Goal: Task Accomplishment & Management: Manage account settings

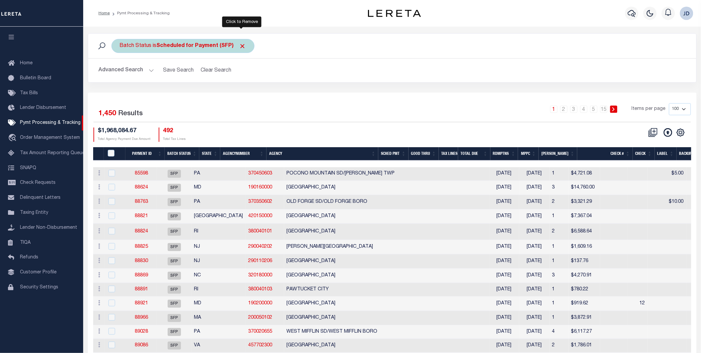
click at [241, 46] on span "Click to Remove" at bounding box center [242, 46] width 7 height 7
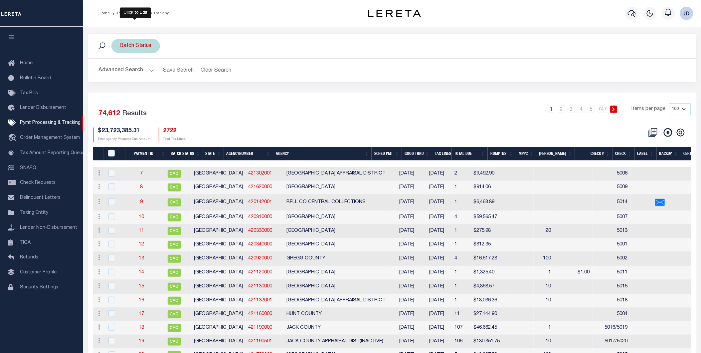
click at [126, 42] on div "Batch Status" at bounding box center [135, 46] width 49 height 14
click at [171, 81] on select "Awaiting Funds (AWF) Cleared and Complete (CAC) New Check Needed (NCN) Payment …" at bounding box center [169, 78] width 98 height 13
select select "RFP"
click at [120, 72] on select "Awaiting Funds (AWF) Cleared and Complete (CAC) New Check Needed (NCN) Payment …" at bounding box center [169, 78] width 98 height 13
click at [210, 94] on input "Apply" at bounding box center [208, 93] width 20 height 11
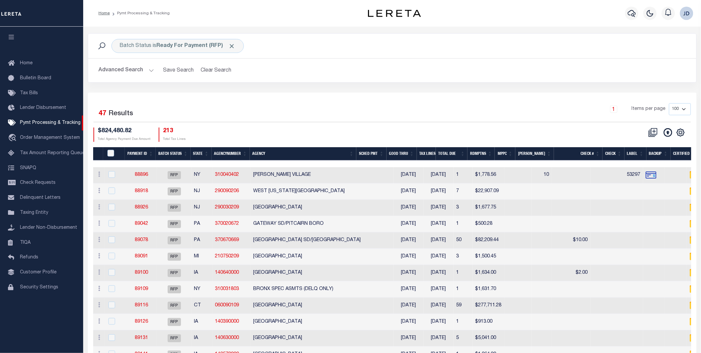
click at [106, 71] on button "Advanced Search" at bounding box center [126, 70] width 55 height 13
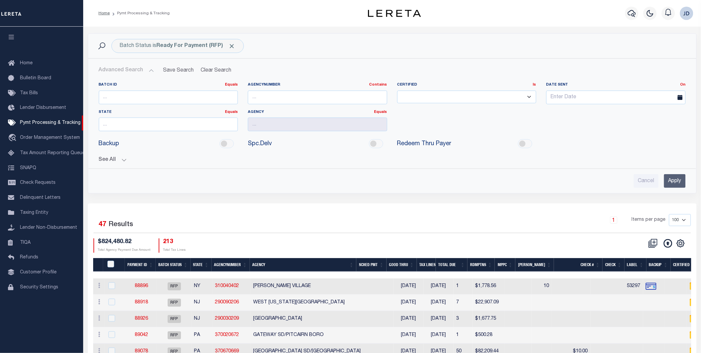
click at [112, 165] on div "Batch ID Equals Equals Is Not Equal To Is Greater Than Is Less Than AgencyNumbe…" at bounding box center [392, 132] width 598 height 111
click at [111, 161] on button "See All" at bounding box center [392, 160] width 587 height 6
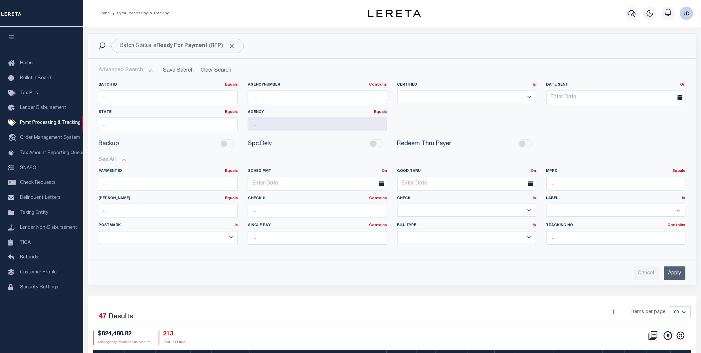
click at [447, 213] on select "Yes No" at bounding box center [466, 210] width 139 height 13
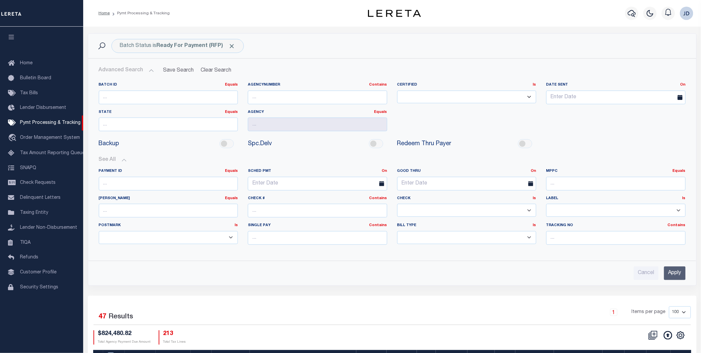
select select "false"
click at [397, 204] on select "Yes No" at bounding box center [466, 210] width 139 height 13
click at [670, 272] on input "Apply" at bounding box center [675, 273] width 22 height 14
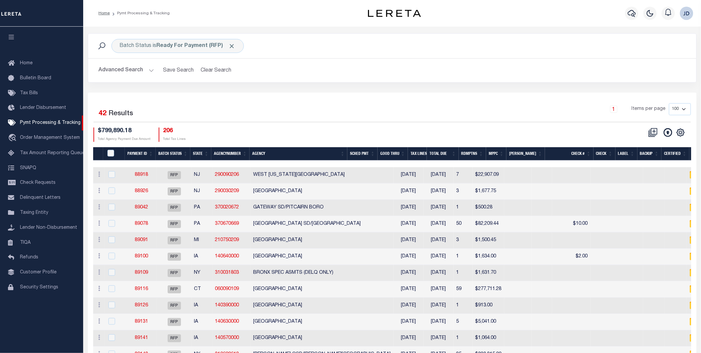
click at [6, 39] on button "button" at bounding box center [11, 38] width 23 height 23
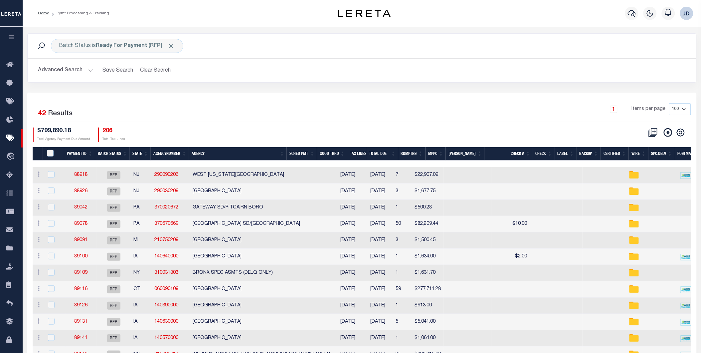
click at [655, 157] on th "Spc.Delv" at bounding box center [661, 154] width 26 height 14
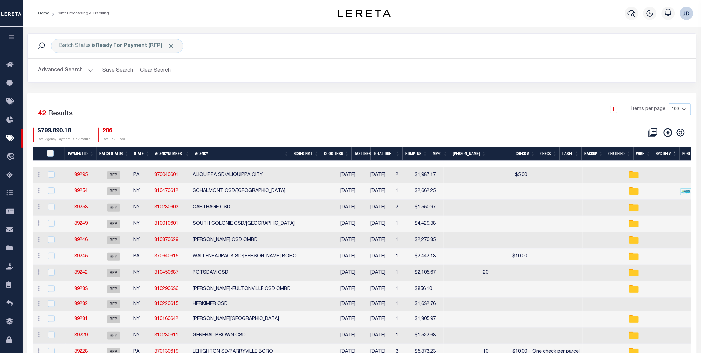
click at [658, 156] on th "Spc.Delv" at bounding box center [666, 154] width 26 height 14
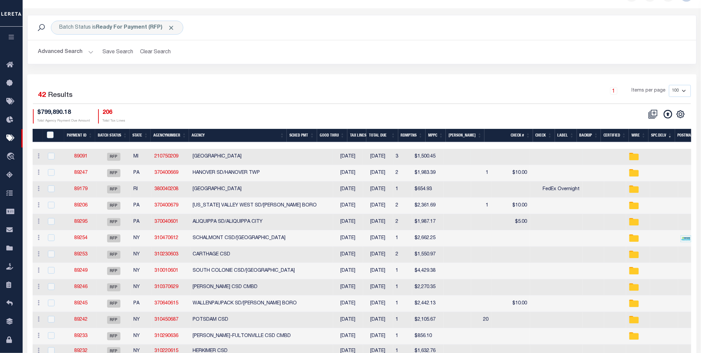
scroll to position [37, 0]
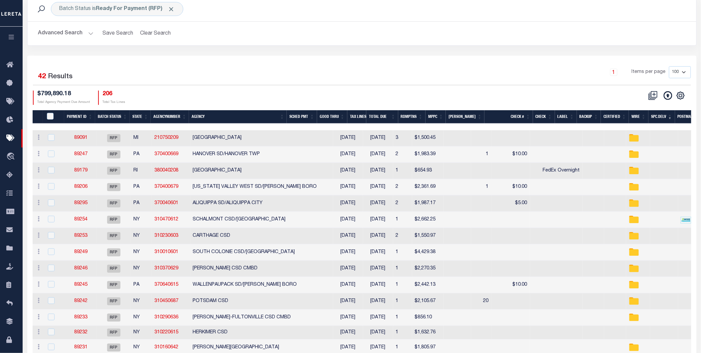
click at [443, 116] on th "MPPC" at bounding box center [436, 117] width 21 height 14
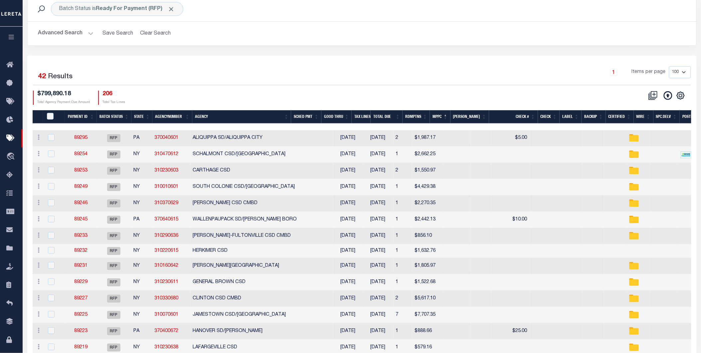
click at [443, 116] on th "MPPC" at bounding box center [440, 117] width 21 height 14
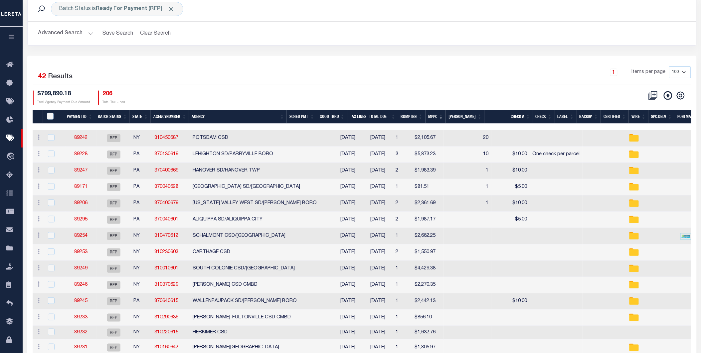
click at [221, 120] on th "Agency" at bounding box center [238, 117] width 98 height 14
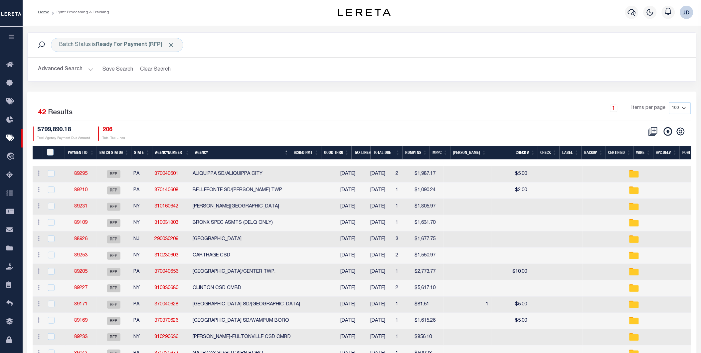
scroll to position [0, 0]
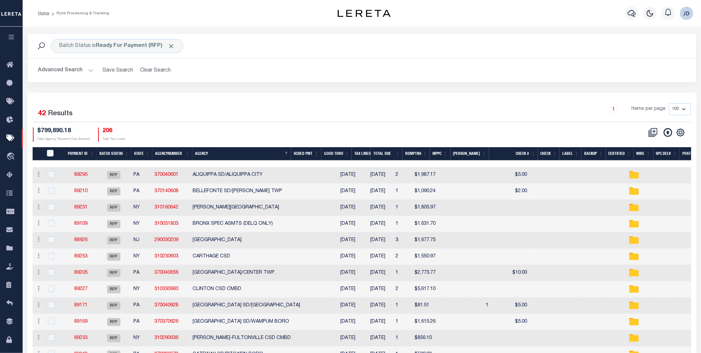
click at [249, 79] on div "Advanced Search Save Search Clear Search PayeeSearchTable_dynamictable_____Defa…" at bounding box center [362, 71] width 669 height 24
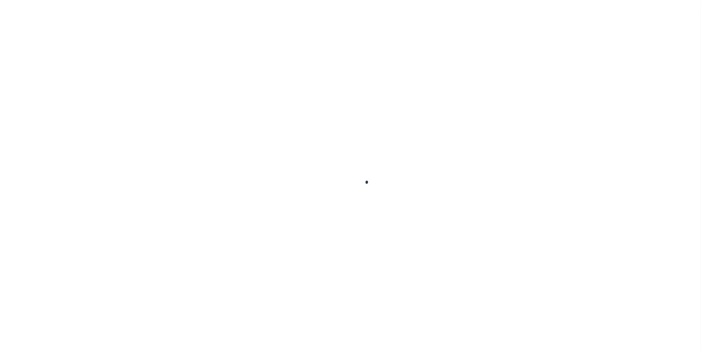
select select "RFP"
select select "CHK"
select select "[PERSON_NAME]"
select select "USS"
select select "RFP"
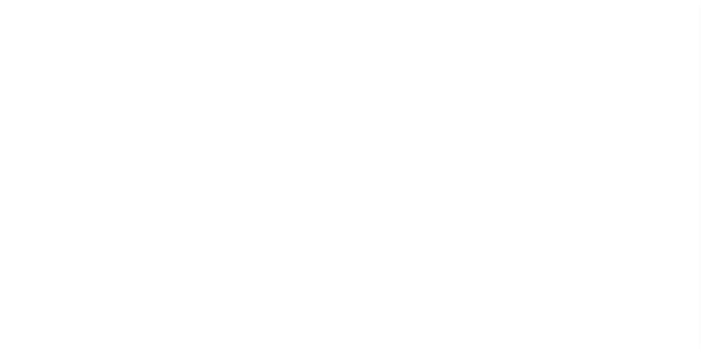
select select "CHK"
select select "[PERSON_NAME]"
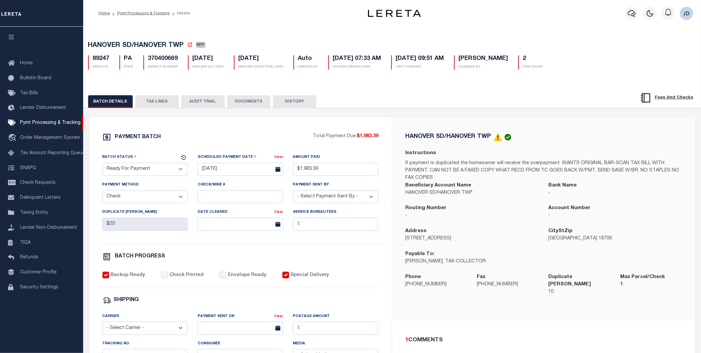
click at [155, 105] on button "TAX LINES" at bounding box center [156, 101] width 43 height 13
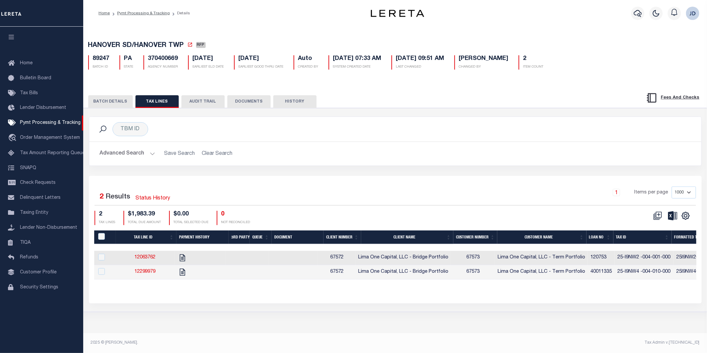
click at [630, 241] on th "Tax ID" at bounding box center [642, 237] width 58 height 14
click at [688, 218] on icon "" at bounding box center [685, 215] width 7 height 7
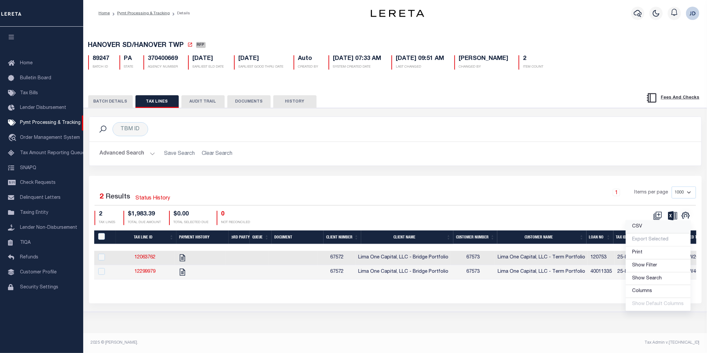
click at [645, 227] on link "CSV" at bounding box center [658, 226] width 65 height 13
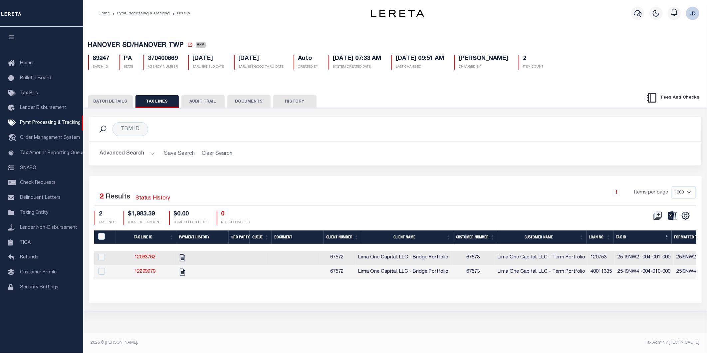
click at [110, 108] on button "BATCH DETAILS" at bounding box center [110, 101] width 45 height 13
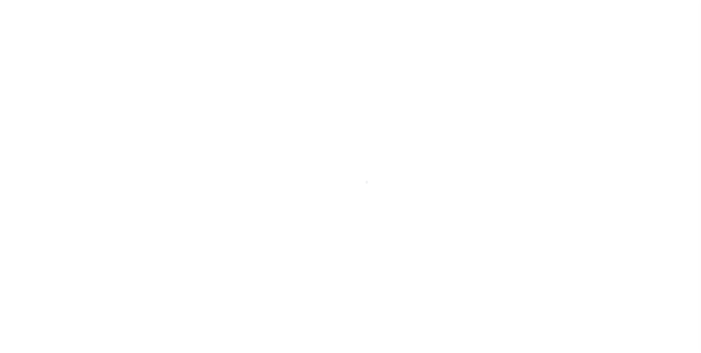
select select "RFP"
select select "CHK"
select select "[PERSON_NAME]"
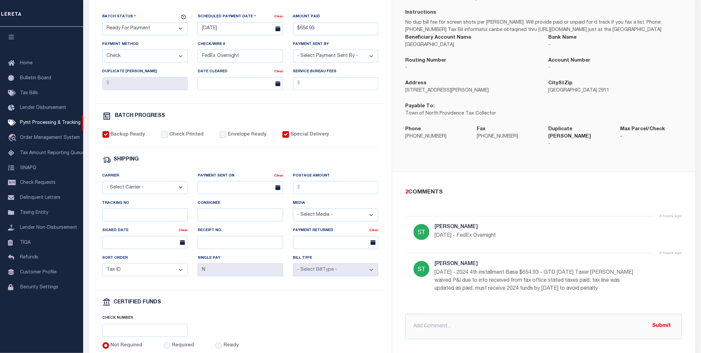
scroll to position [148, 0]
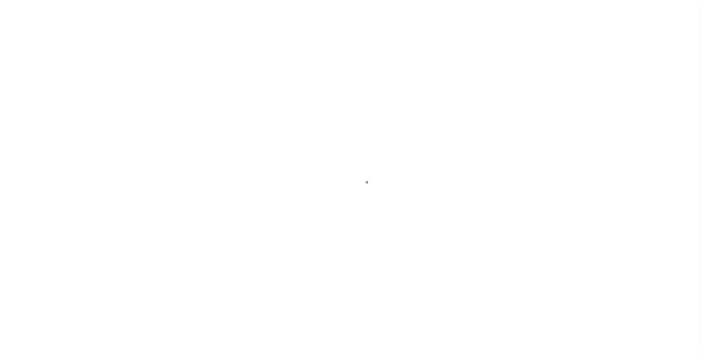
select select "RFP"
select select "CHK"
select select "[PERSON_NAME]"
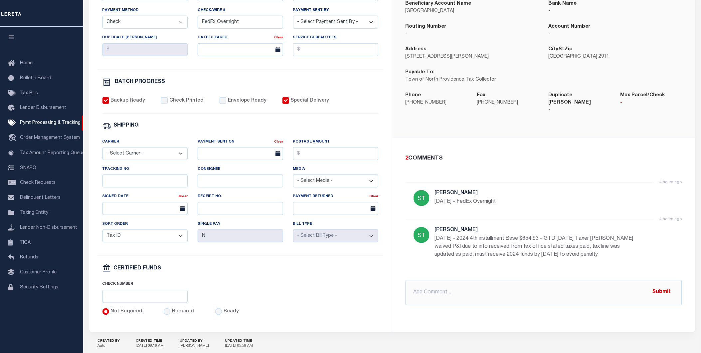
scroll to position [185, 0]
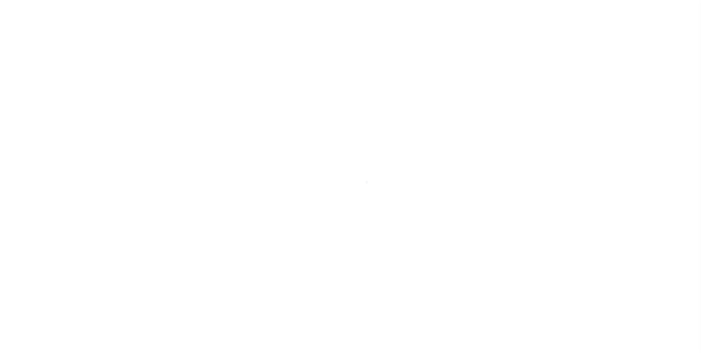
select select "RFP"
select select "CHK"
select select "[PERSON_NAME]"
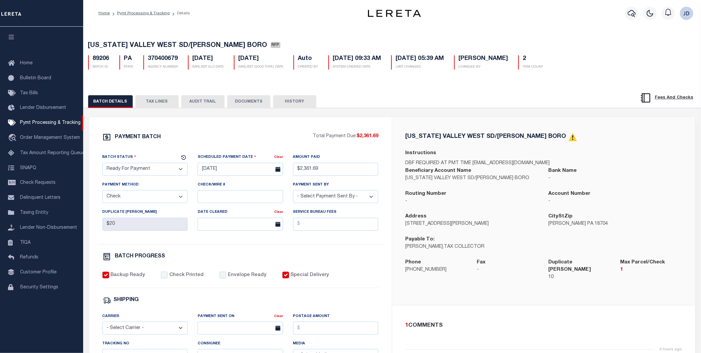
click at [153, 102] on button "TAX LINES" at bounding box center [156, 101] width 43 height 13
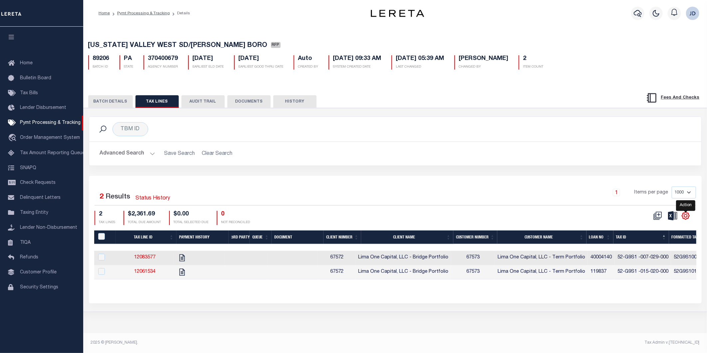
click at [689, 216] on icon "" at bounding box center [685, 215] width 9 height 9
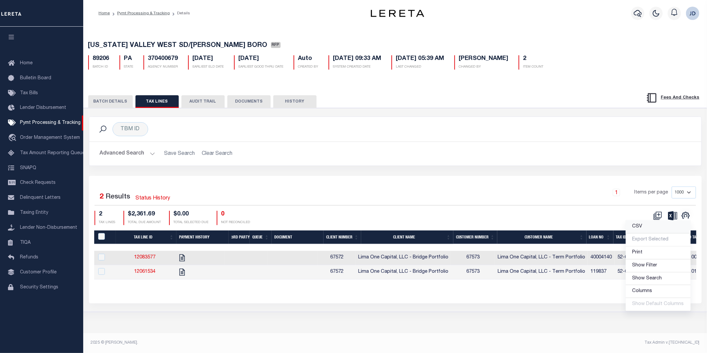
click at [653, 227] on link "CSV" at bounding box center [658, 226] width 65 height 13
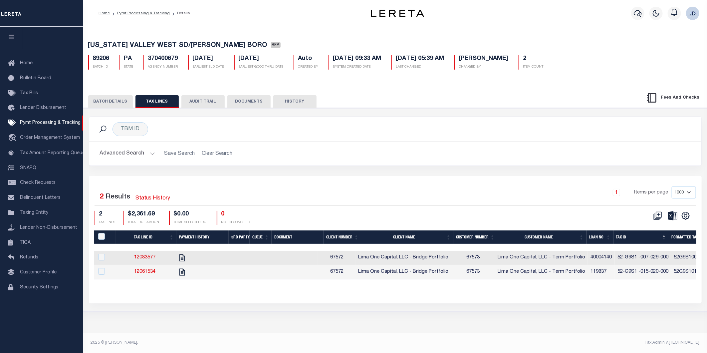
click at [109, 104] on button "BATCH DETAILS" at bounding box center [110, 101] width 45 height 13
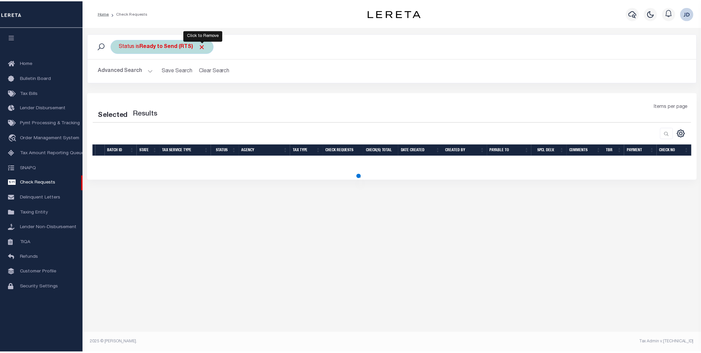
select select "50"
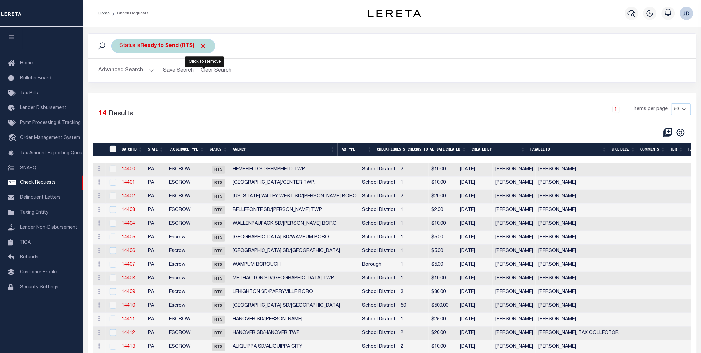
click at [204, 47] on span "Click to Remove" at bounding box center [203, 46] width 7 height 7
click at [116, 47] on div "Status" at bounding box center [127, 46] width 33 height 14
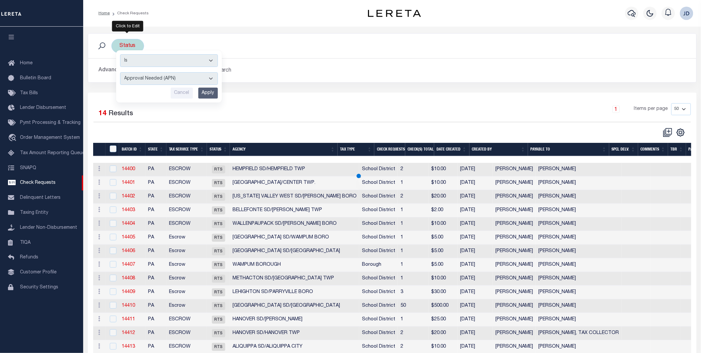
click at [164, 75] on select "Approval Needed (APN) Batching In Progress (BIP) Check Returned (CKR) Cleared a…" at bounding box center [169, 78] width 98 height 13
select select "RTS"
click at [120, 72] on select "Approval Needed (APN) Batching In Progress (BIP) Check Returned (CKR) Cleared a…" at bounding box center [169, 78] width 98 height 13
click at [211, 95] on input "Apply" at bounding box center [208, 93] width 20 height 11
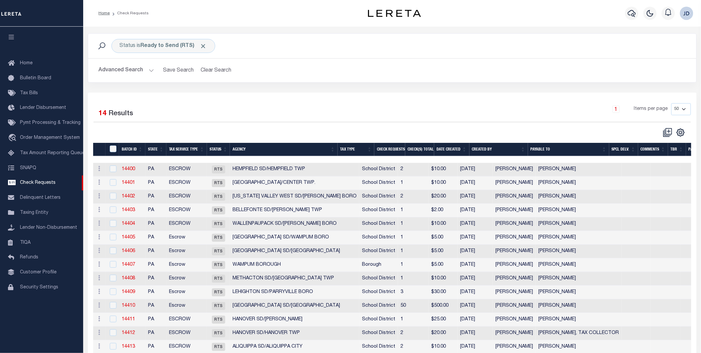
click at [256, 147] on th "Agency" at bounding box center [283, 150] width 107 height 14
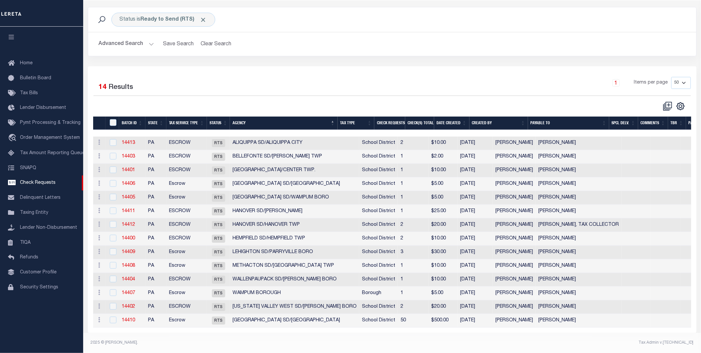
scroll to position [32, 0]
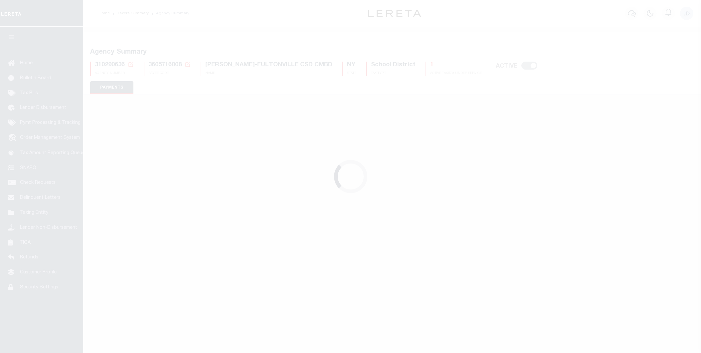
select select "false"
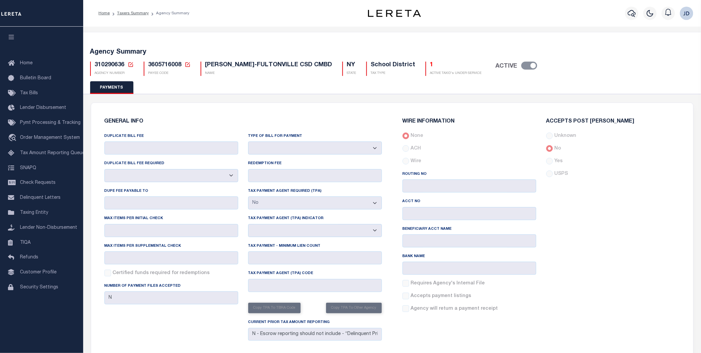
click at [204, 104] on div "GENERAL INFO DUPLICATE BILL FEE DUPLICATE BILL FEE REQUIRED Yes No DUPE FEE PAY…" at bounding box center [392, 235] width 602 height 264
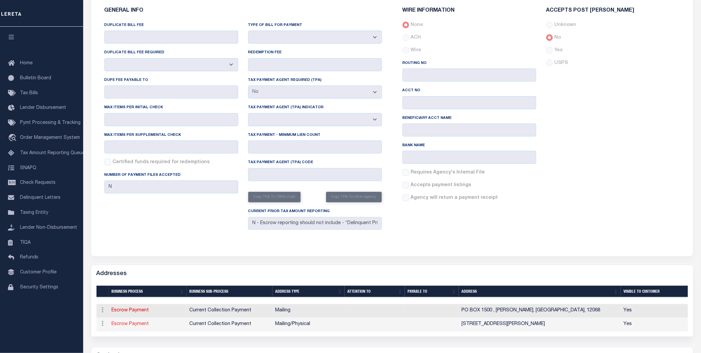
click at [131, 325] on link "Escrow Payment" at bounding box center [130, 323] width 37 height 5
select select "1"
checkbox input "false"
select select
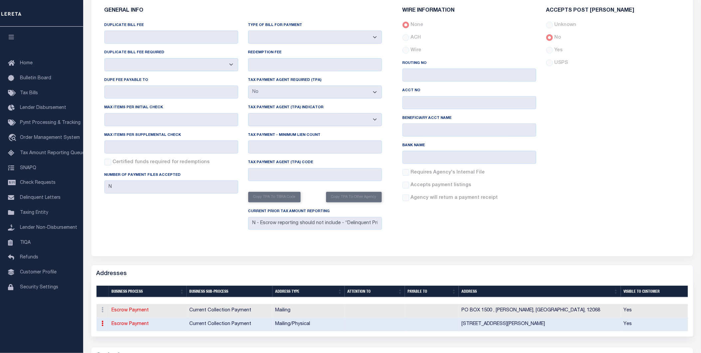
type input "20 PARK ST"
type input "FONDA"
select select "NY"
type input "12068-4830"
select select "5"
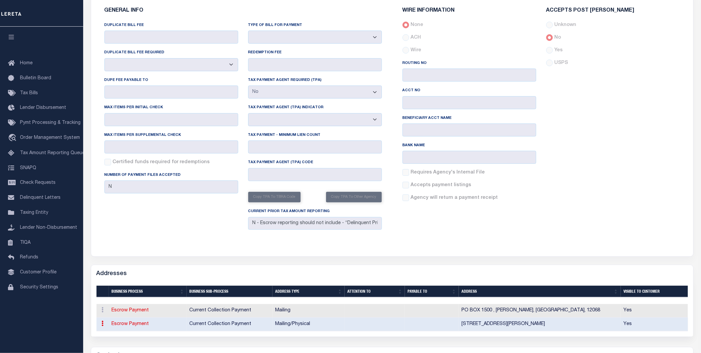
checkbox input "true"
select select "11"
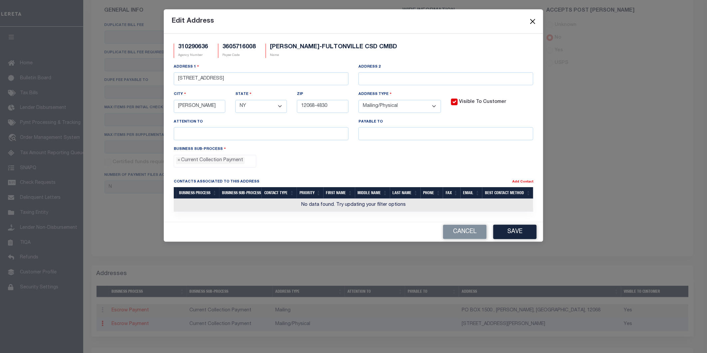
click at [534, 19] on button "Close" at bounding box center [532, 21] width 9 height 9
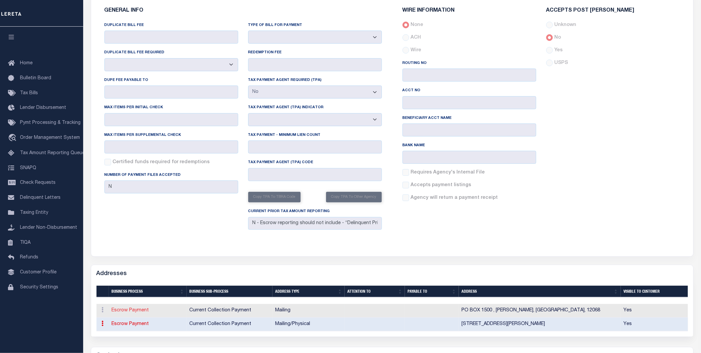
click at [139, 312] on link "Escrow Payment" at bounding box center [130, 310] width 37 height 5
select select
select select "1"
checkbox input "false"
select select "11"
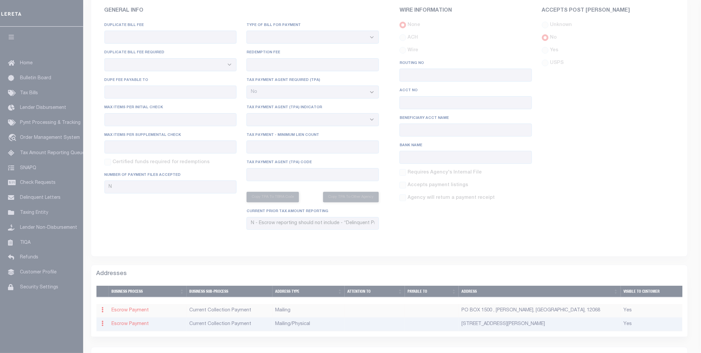
type input "PO BOX 1500"
type input "FONDA"
select select "NY"
type input "12068"
checkbox input "true"
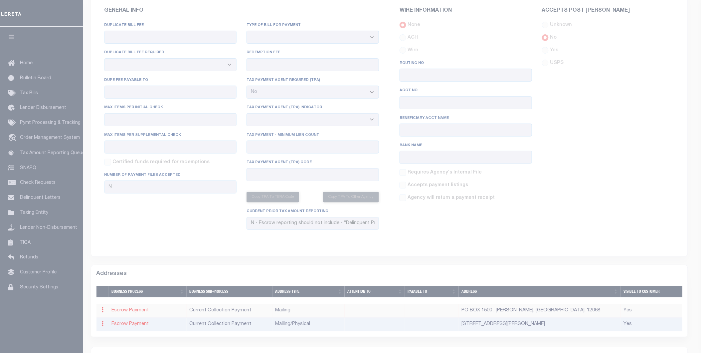
select select "11"
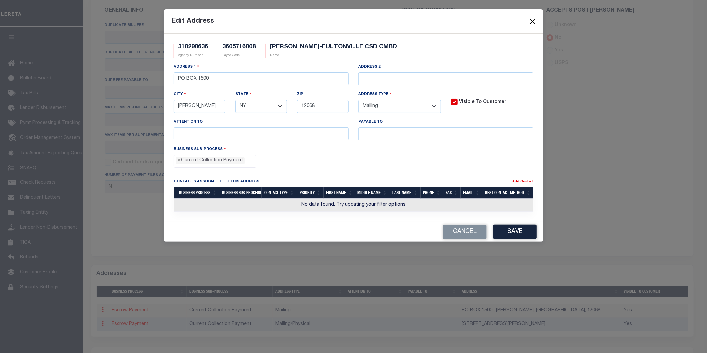
click at [531, 22] on button "Close" at bounding box center [532, 21] width 9 height 9
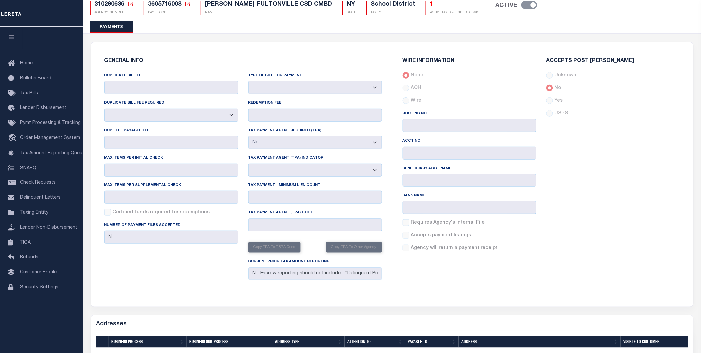
scroll to position [185, 0]
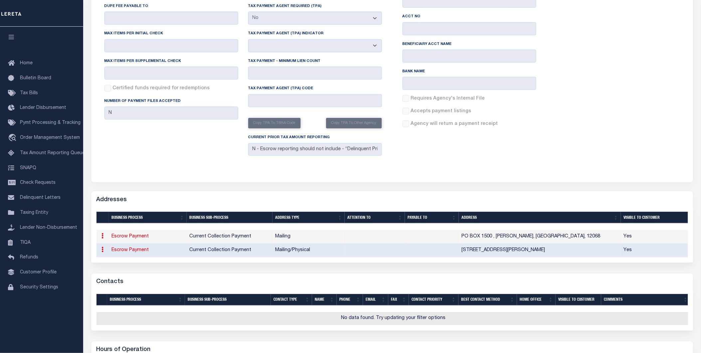
click at [122, 237] on link "Escrow Payment" at bounding box center [130, 236] width 37 height 5
select select
select select "1"
checkbox input "false"
select select
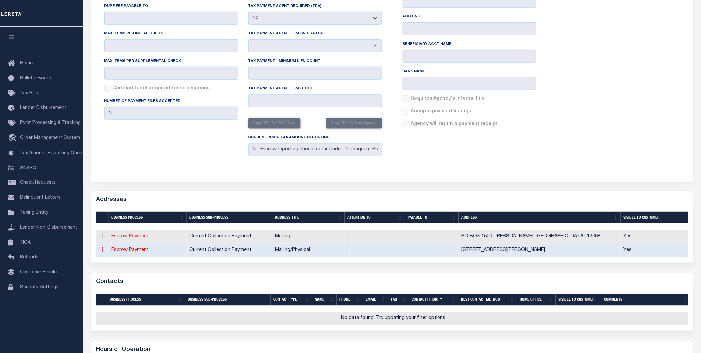
type input "PO BOX 1500"
type input "FONDA"
select select "NY"
type input "12068"
checkbox input "true"
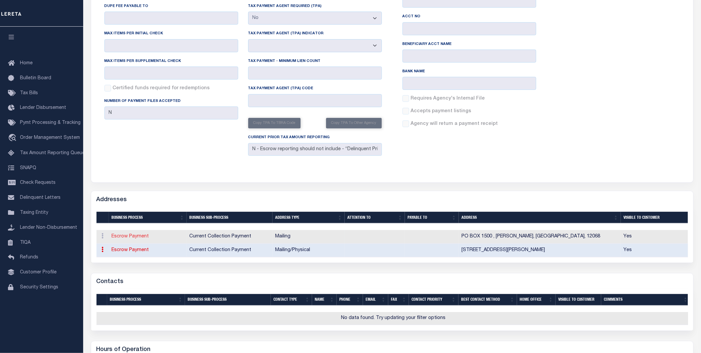
select select "11"
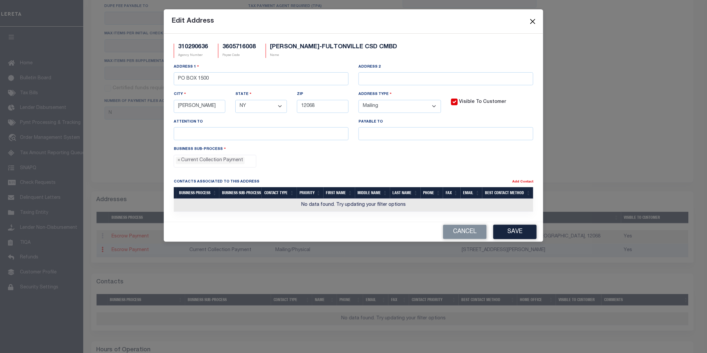
click at [532, 19] on button "Close" at bounding box center [532, 21] width 9 height 9
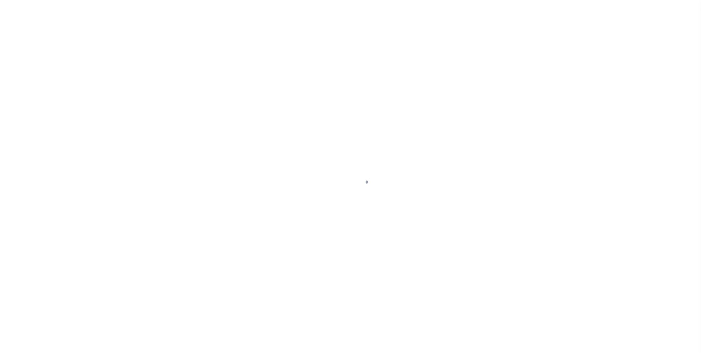
select select "RFP"
select select "CHK"
select select "[PERSON_NAME]"
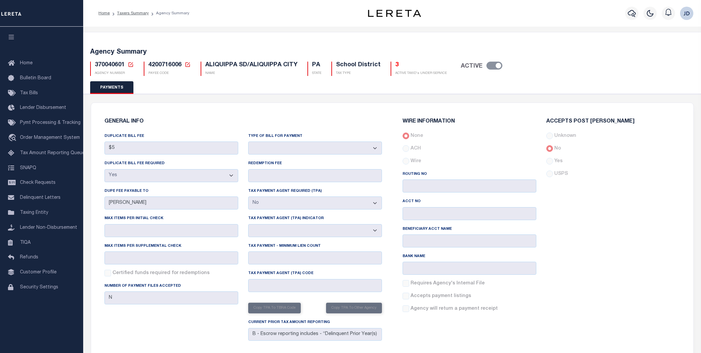
select select "true"
select select "false"
click at [188, 64] on icon at bounding box center [188, 65] width 6 height 6
click at [207, 108] on button "Cancel" at bounding box center [218, 106] width 38 height 12
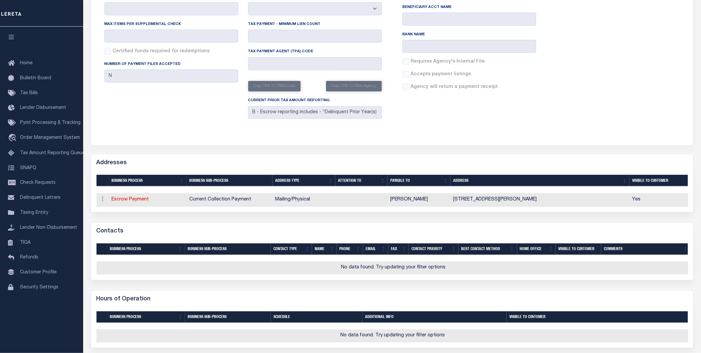
scroll to position [333, 0]
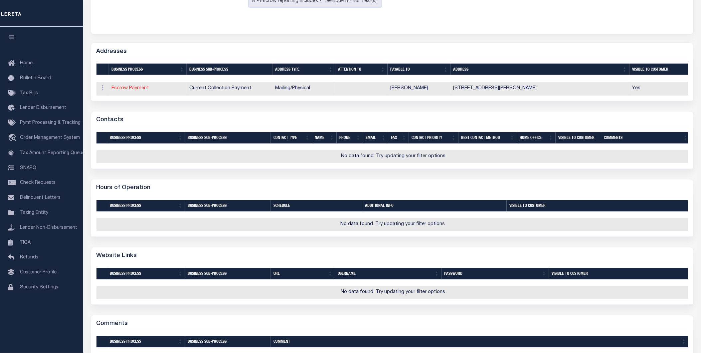
click at [126, 90] on link "Escrow Payment" at bounding box center [130, 88] width 37 height 5
select select "1"
checkbox input "false"
select select
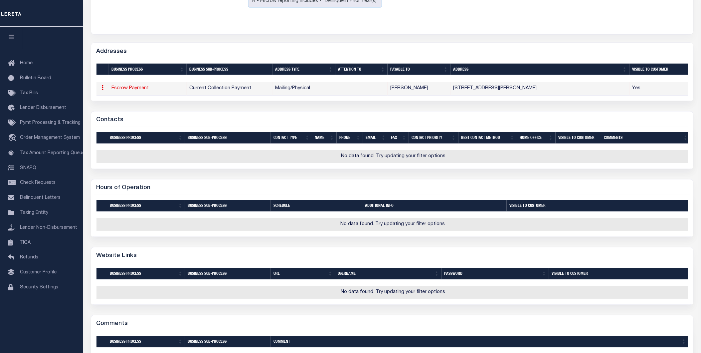
type input "581 FRANKLIN AVE"
type input "ALIQUIPPA"
select select "PA"
type input "15001-4727"
select select "5"
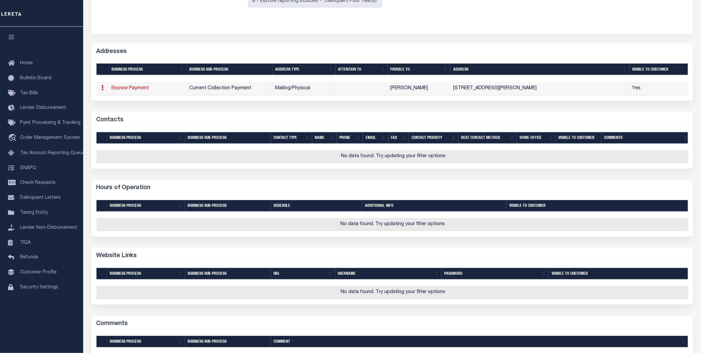
checkbox input "true"
type input "LYNNE KAKIOU"
select select "11"
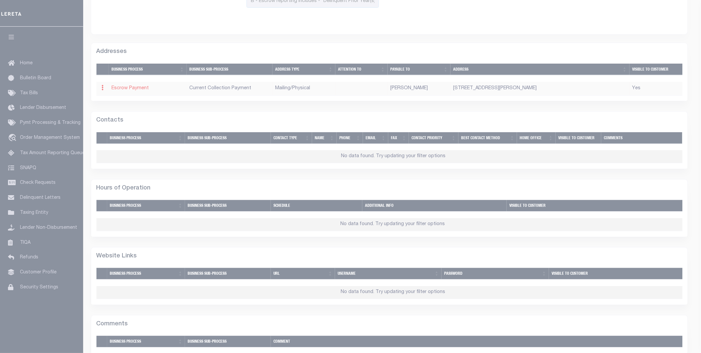
scroll to position [0, 0]
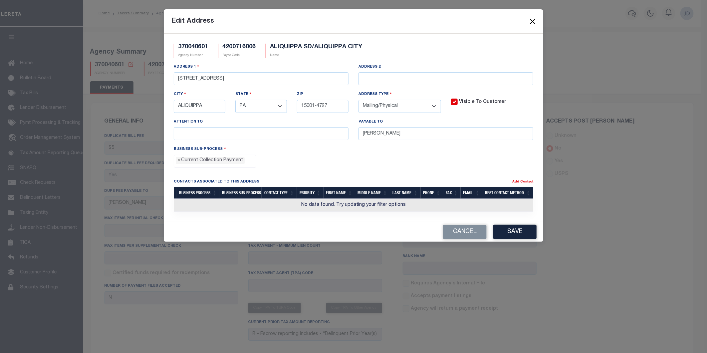
click at [534, 19] on button "Close" at bounding box center [532, 21] width 9 height 9
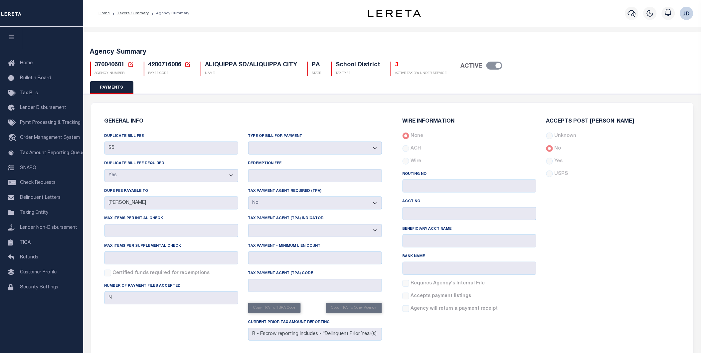
click at [126, 88] on button "PAYMENTS" at bounding box center [111, 87] width 43 height 13
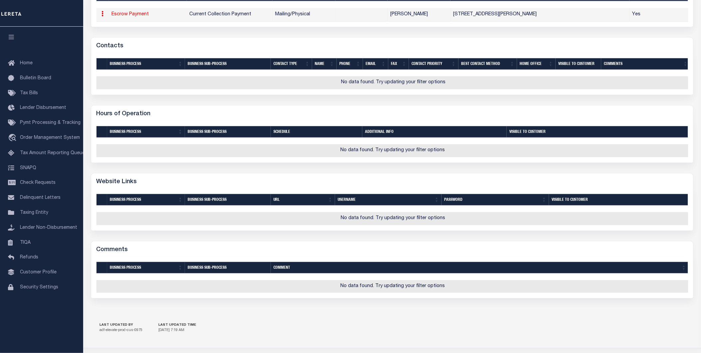
scroll to position [333, 0]
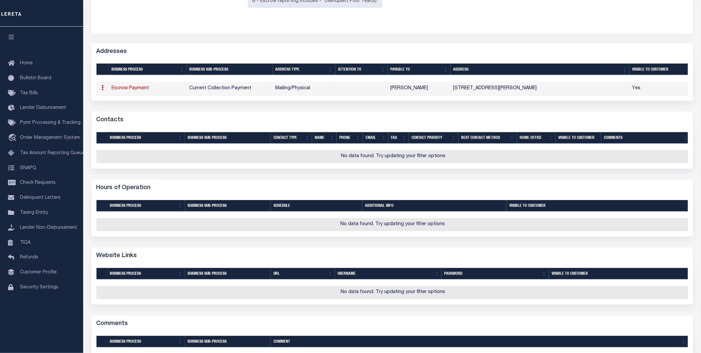
click at [121, 90] on link "Escrow Payment" at bounding box center [130, 88] width 37 height 5
select select
select select "1"
checkbox input "false"
select select "11"
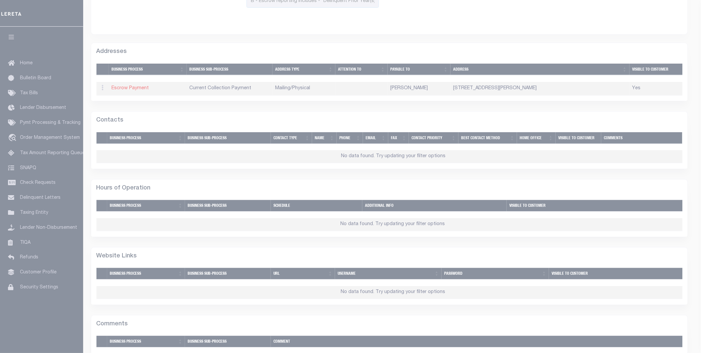
type input "581 FRANKLIN AVE"
type input "ALIQUIPPA"
select select "PA"
type input "15001-4727"
select select "5"
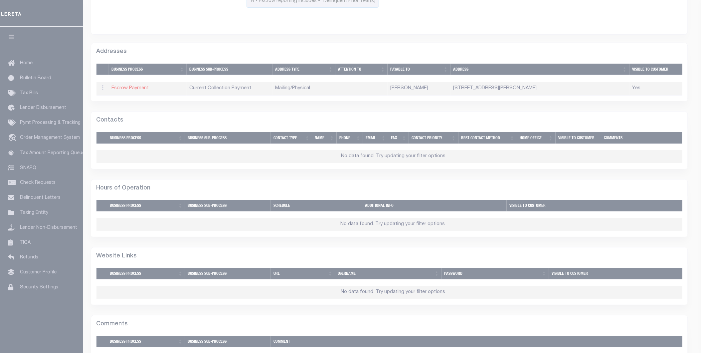
checkbox input "true"
type input "[PERSON_NAME]"
select select "11"
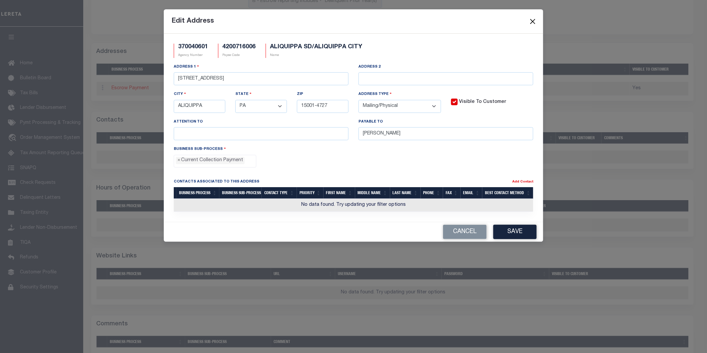
click at [530, 20] on button "Close" at bounding box center [532, 21] width 9 height 9
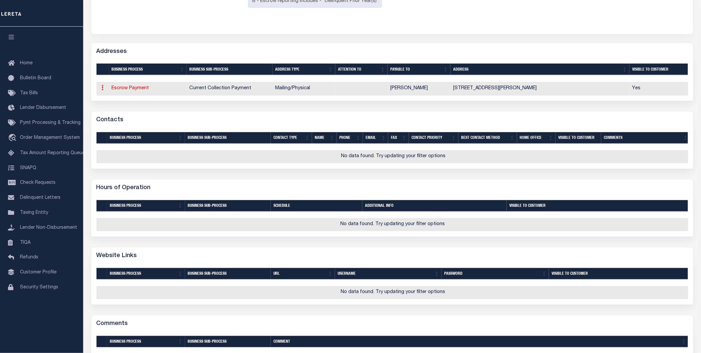
click at [101, 90] on link at bounding box center [102, 88] width 7 height 5
click at [180, 42] on div "GENERAL INFO DUPLICATE BILL FEE $5 DUPLICATE BILL FEE REQUIRED Yes No DUPE FEE …" at bounding box center [392, 92] width 603 height 644
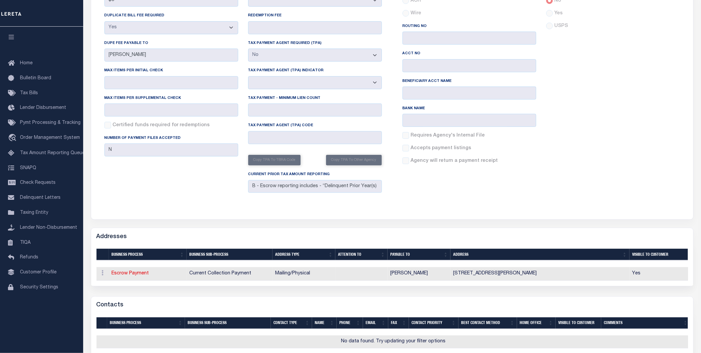
scroll to position [0, 0]
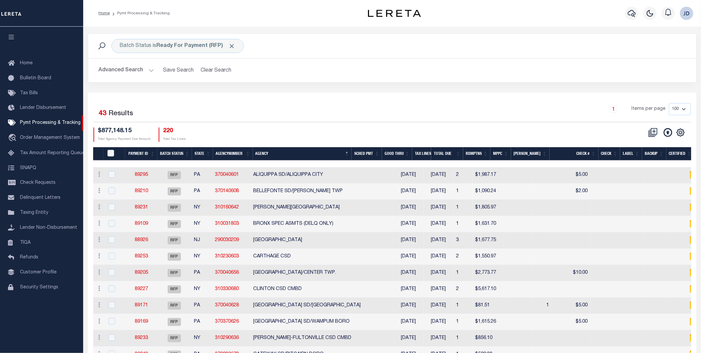
click at [11, 34] on button "button" at bounding box center [11, 38] width 23 height 23
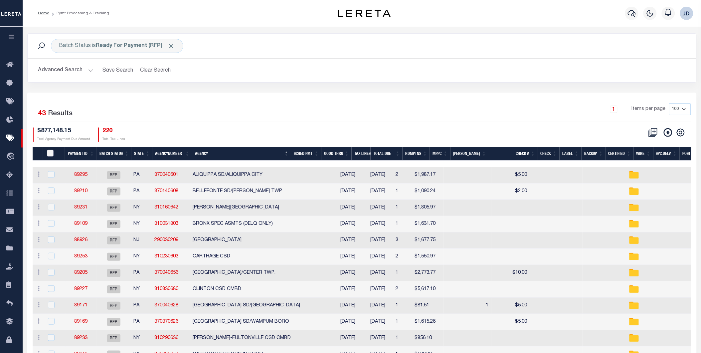
click at [51, 154] on input "PayeePmtBatchStatus" at bounding box center [50, 153] width 7 height 7
checkbox input "true"
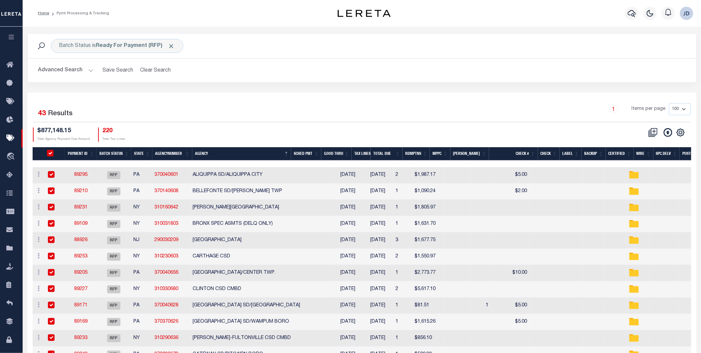
checkbox input "true"
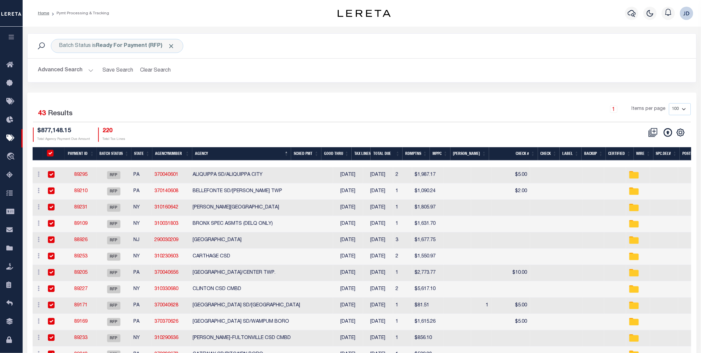
checkbox input "true"
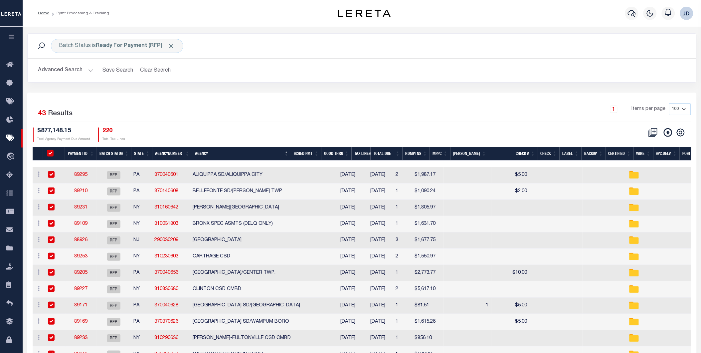
checkbox input "true"
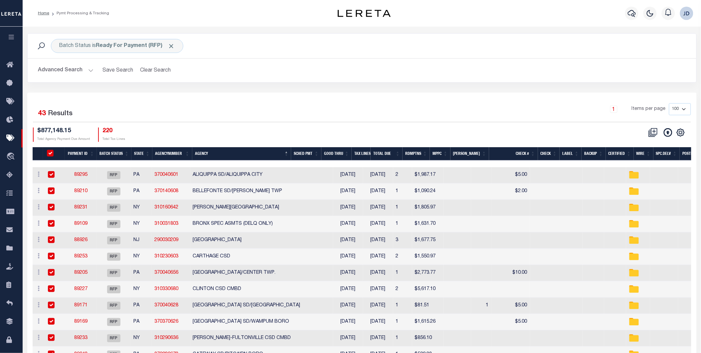
checkbox input "true"
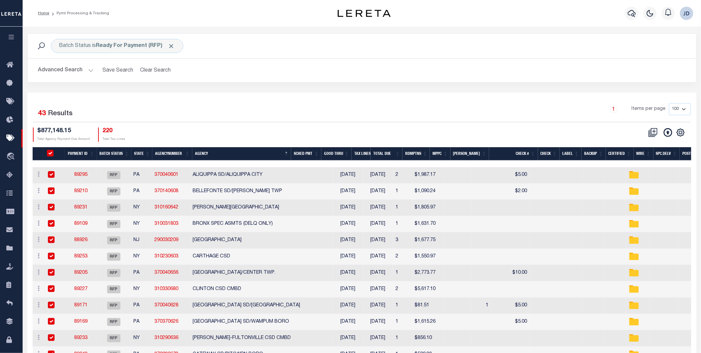
checkbox input "true"
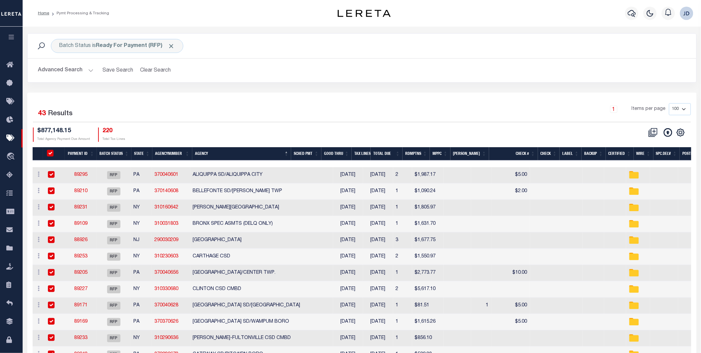
checkbox input "true"
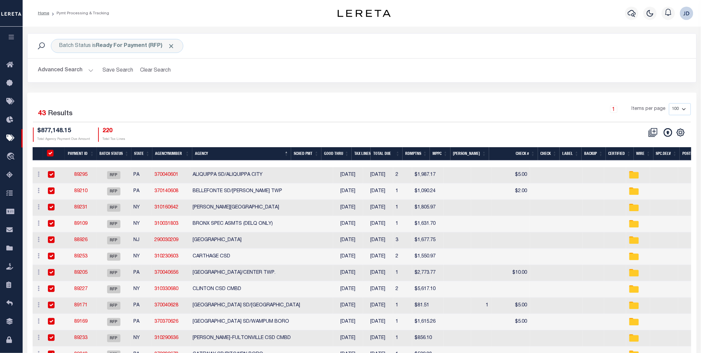
checkbox input "true"
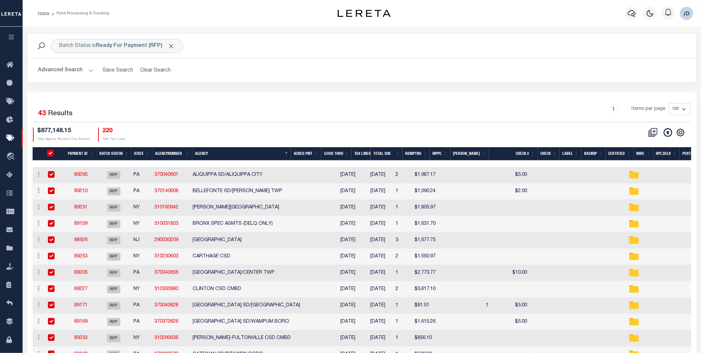
checkbox input "true"
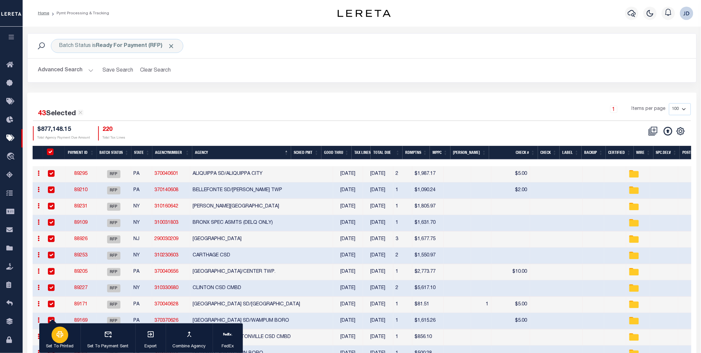
click at [71, 346] on p "Set To Printed" at bounding box center [60, 346] width 28 height 7
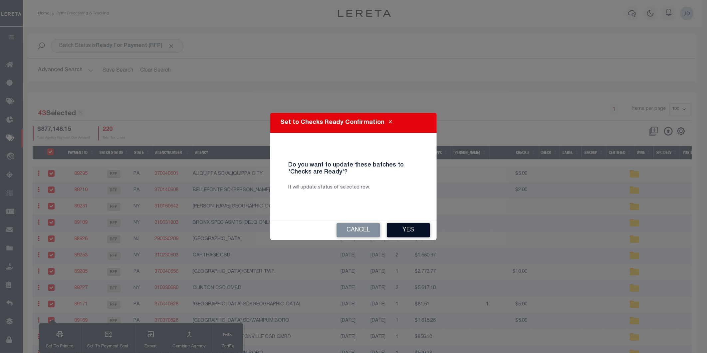
click at [399, 229] on button "Yes" at bounding box center [408, 230] width 43 height 14
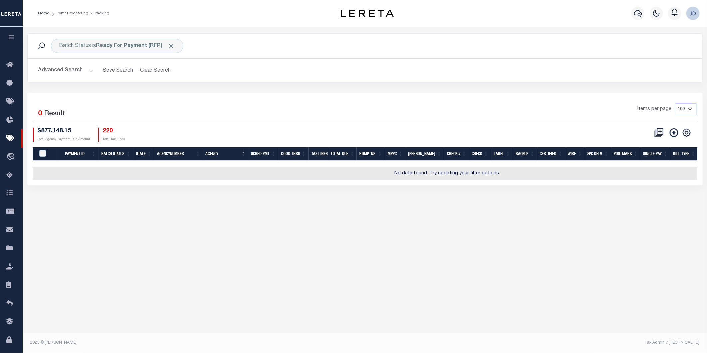
click at [43, 66] on button "Advanced Search" at bounding box center [65, 70] width 55 height 13
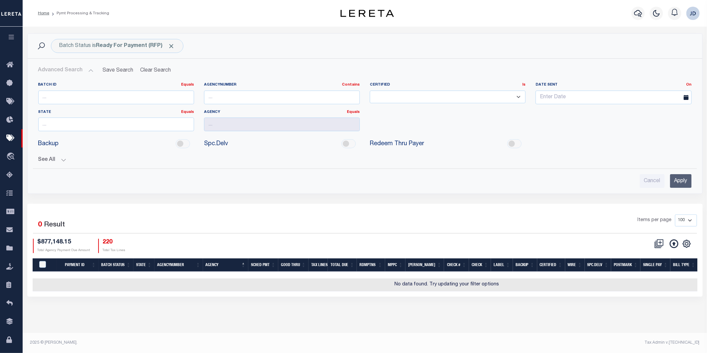
click at [66, 159] on button "See All" at bounding box center [364, 160] width 653 height 6
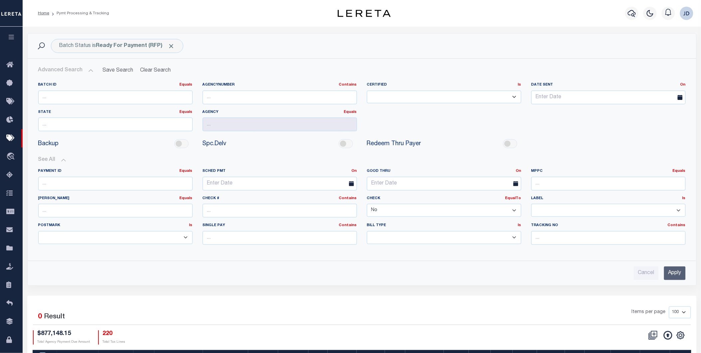
click at [447, 213] on select "Yes No" at bounding box center [444, 210] width 154 height 13
select select
click at [367, 204] on select "Yes No" at bounding box center [444, 210] width 154 height 13
click at [680, 276] on input "Apply" at bounding box center [675, 273] width 22 height 14
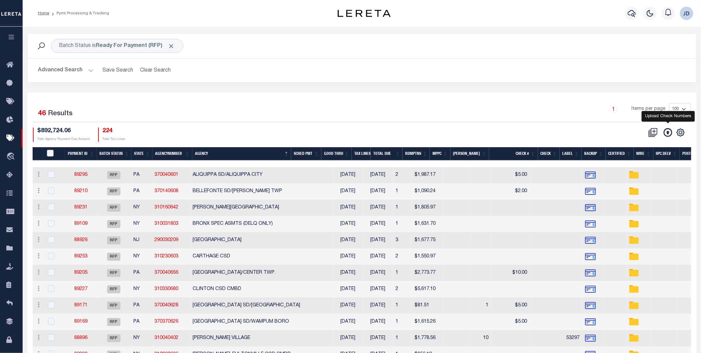
click at [666, 134] on icon at bounding box center [668, 132] width 9 height 9
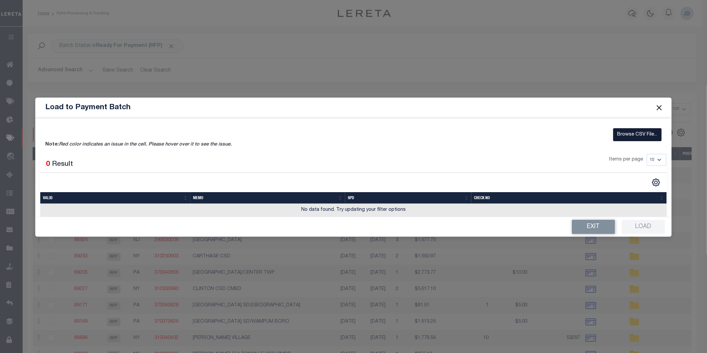
click at [626, 132] on label "Browse CSV File..." at bounding box center [637, 134] width 49 height 13
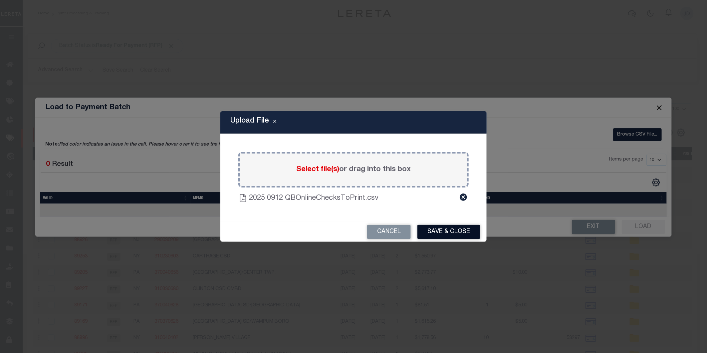
click at [435, 231] on button "Save & Close" at bounding box center [448, 232] width 63 height 14
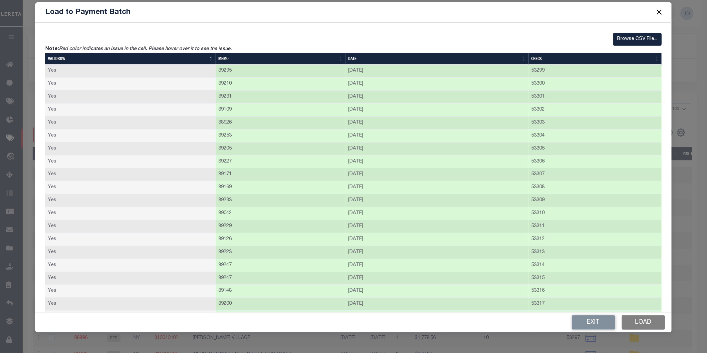
click at [643, 317] on button "Load" at bounding box center [643, 322] width 43 height 14
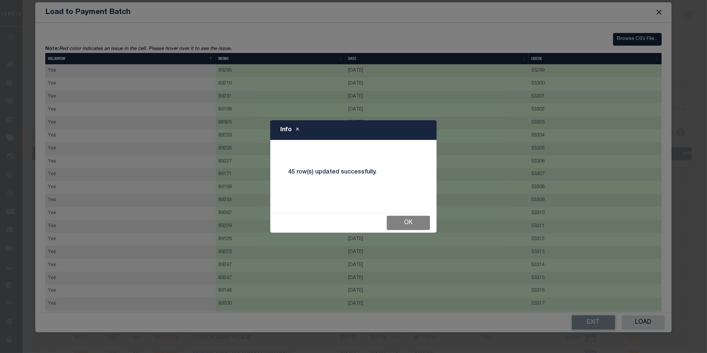
click at [411, 226] on button "Ok" at bounding box center [408, 223] width 43 height 14
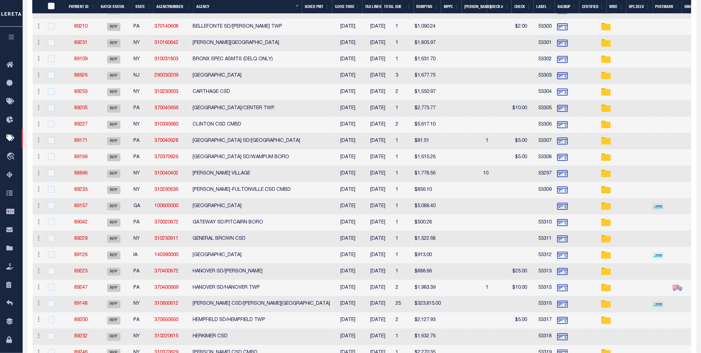
scroll to position [185, 0]
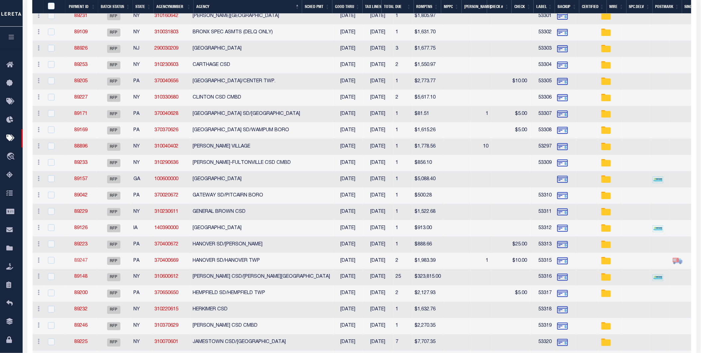
click at [81, 263] on link "89247" at bounding box center [80, 260] width 13 height 5
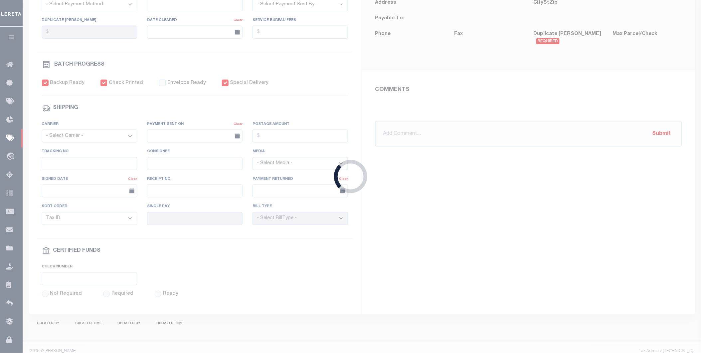
select select "RFP"
type input "[DATE]"
type input "$1,983.39"
select select "CHK"
type input "53315"
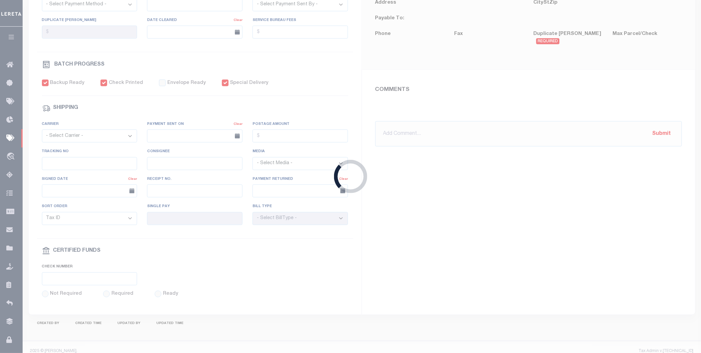
select select "[PERSON_NAME]"
type input "$20"
checkbox input "true"
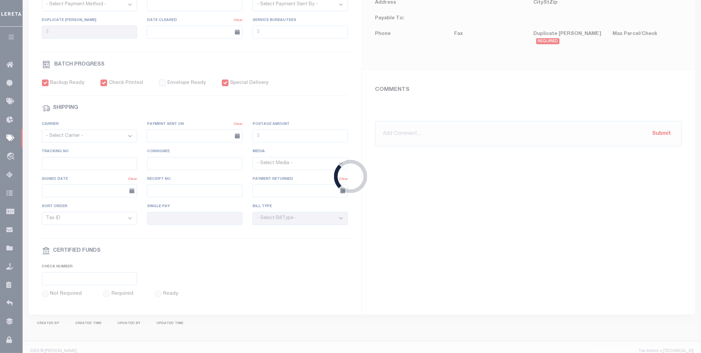
type input "N"
radio input "true"
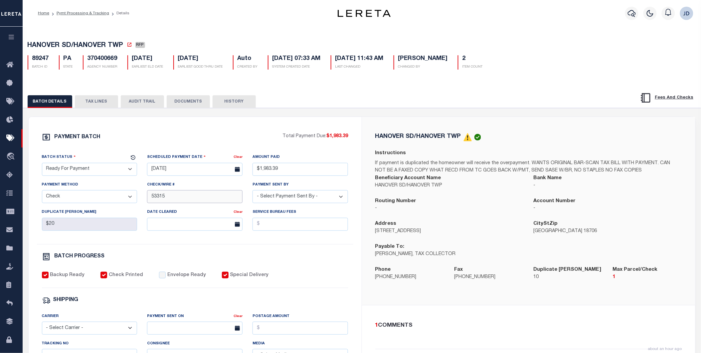
click at [151, 197] on input "53315" at bounding box center [194, 196] width 95 height 13
type input "53314-53315"
click at [353, 270] on div "PAYMENT BATCH Total Payment Due: $1,983.39 Batch Status - Select Status -" at bounding box center [195, 311] width 317 height 357
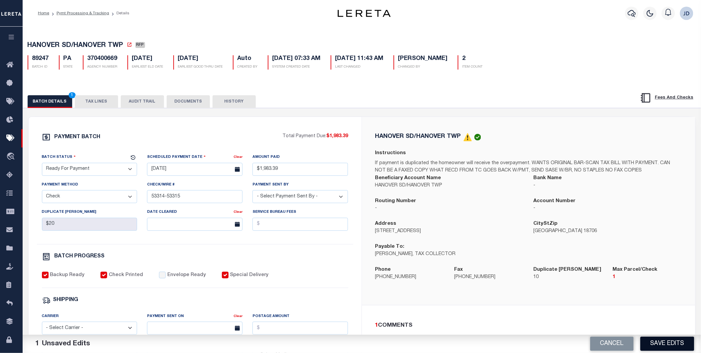
click at [663, 342] on button "Save Edits" at bounding box center [667, 343] width 54 height 14
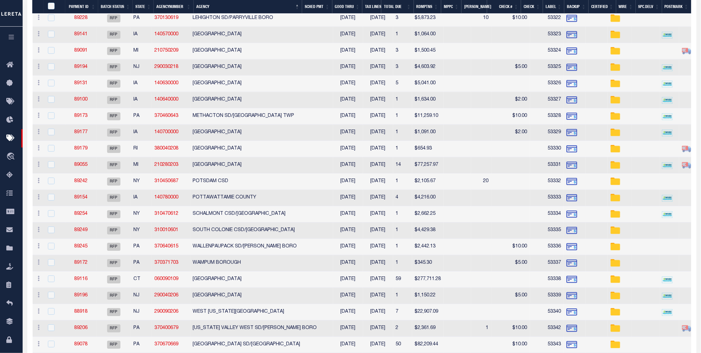
scroll to position [588, 0]
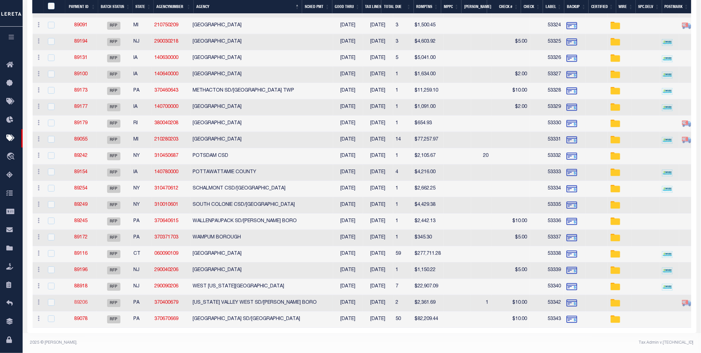
click at [81, 300] on link "89206" at bounding box center [80, 302] width 13 height 5
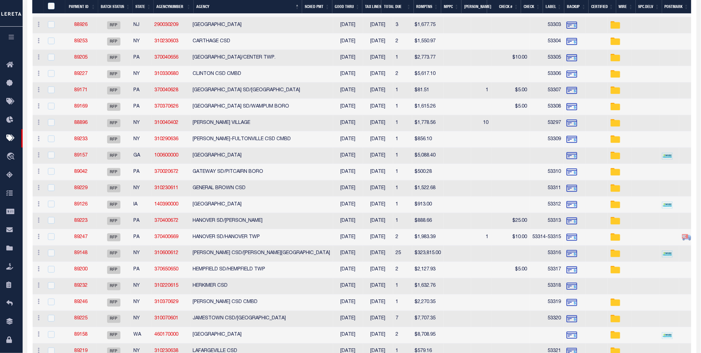
type input "$2,361.69"
type input "53342"
select select "[PERSON_NAME]"
type input "$20"
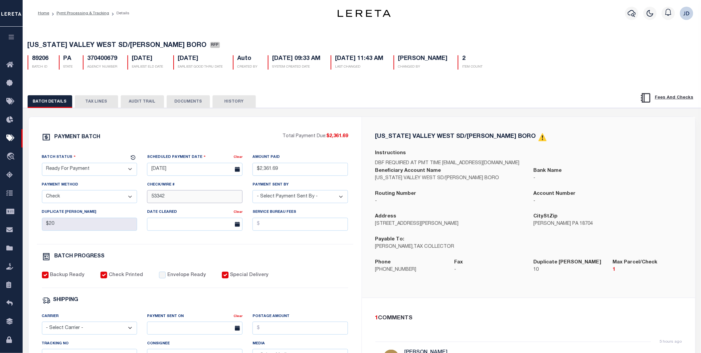
click at [152, 197] on input "53342" at bounding box center [194, 196] width 95 height 13
type input "53341-53342"
click at [370, 285] on div "WYOMING VALLEY WEST SD/PRINGLE BORO Instructions DBF REQUIRED AT PMT TIME MARKZ…" at bounding box center [528, 207] width 333 height 181
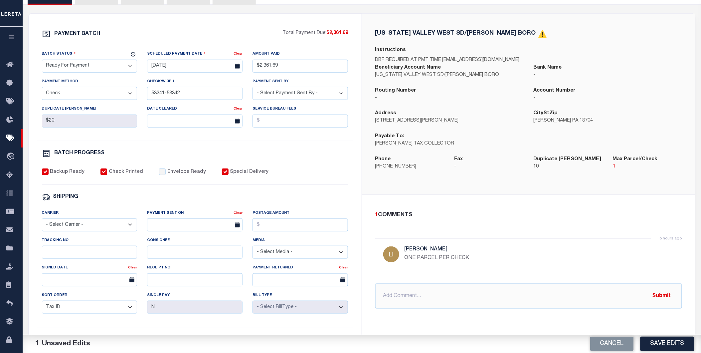
scroll to position [148, 0]
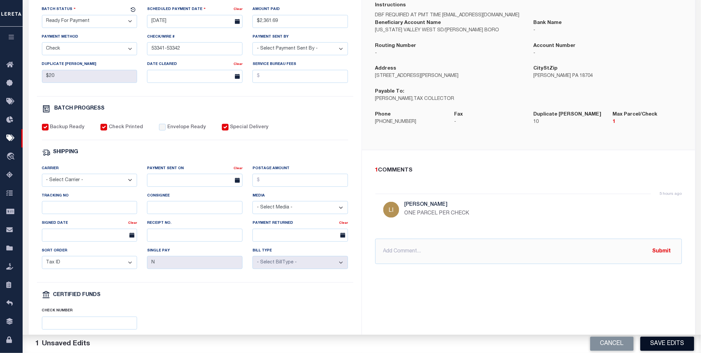
click at [680, 347] on button "Save Edits" at bounding box center [667, 343] width 54 height 14
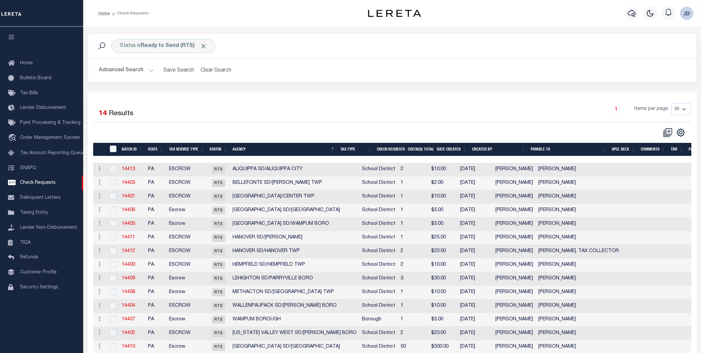
select select "50"
